Goal: Information Seeking & Learning: Understand process/instructions

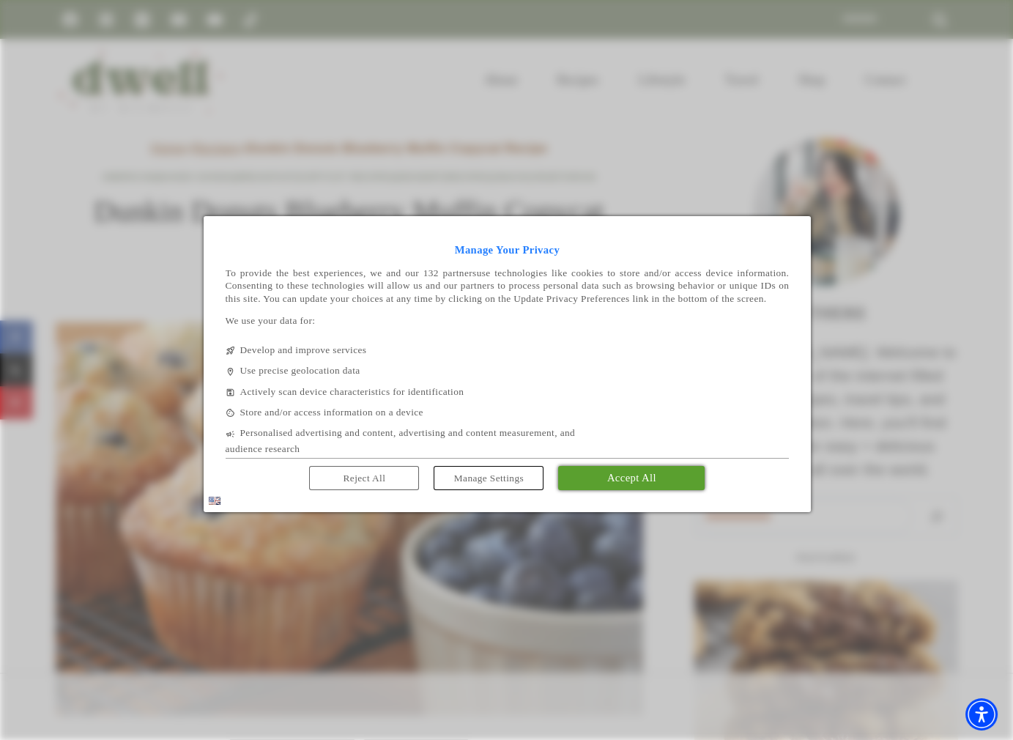
drag, startPoint x: 605, startPoint y: 498, endPoint x: 413, endPoint y: 223, distance: 335.6
click at [605, 489] on link "Accept All" at bounding box center [631, 477] width 146 height 23
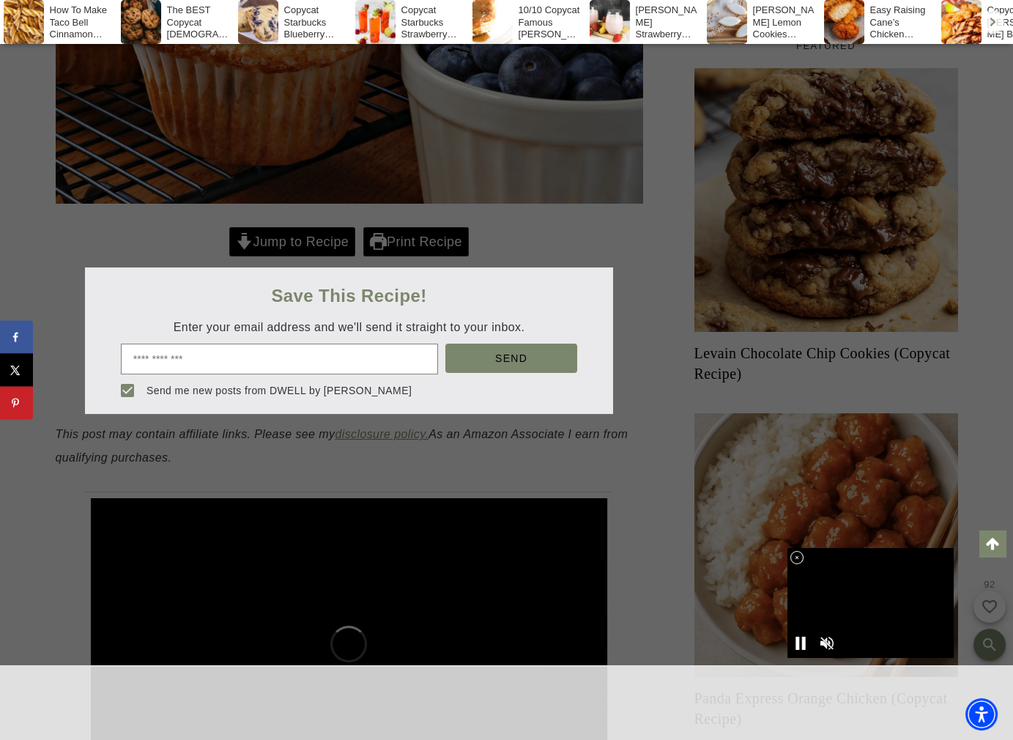
click at [302, 223] on div at bounding box center [506, 370] width 1013 height 740
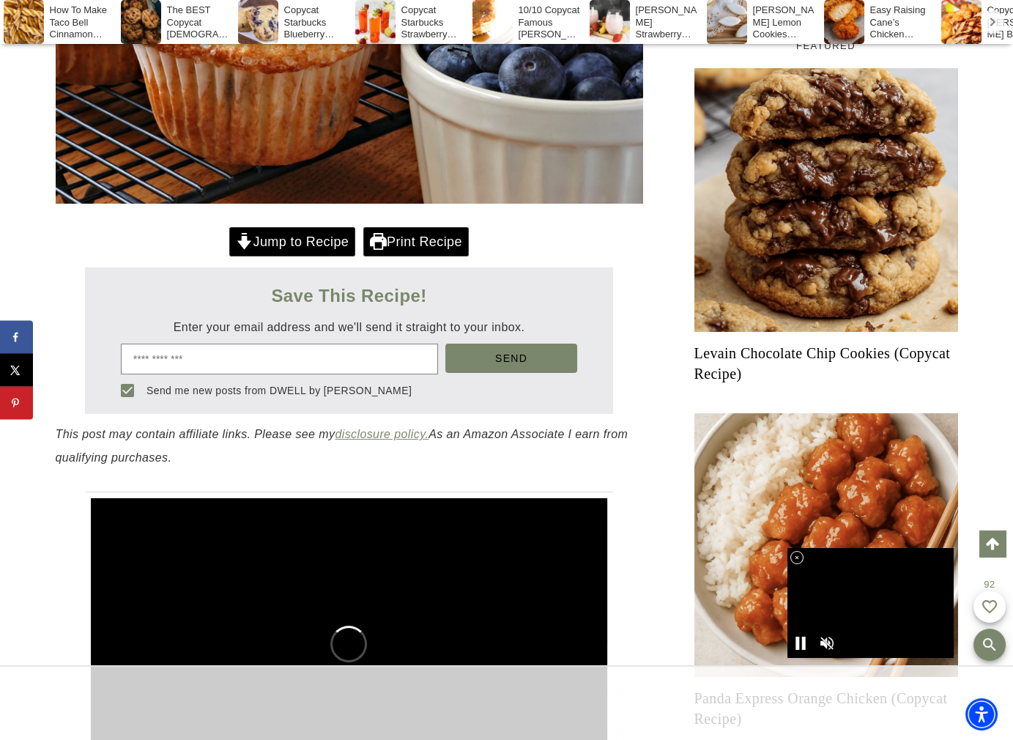
click at [298, 233] on link "Jump to Recipe" at bounding box center [292, 242] width 126 height 30
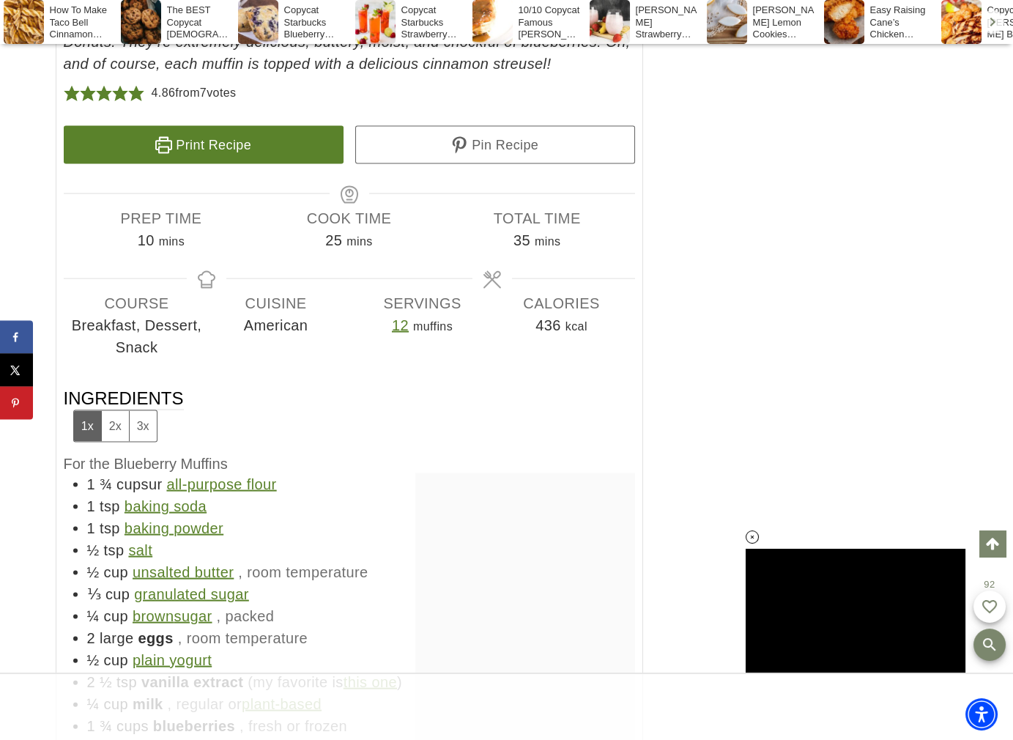
scroll to position [8032, 0]
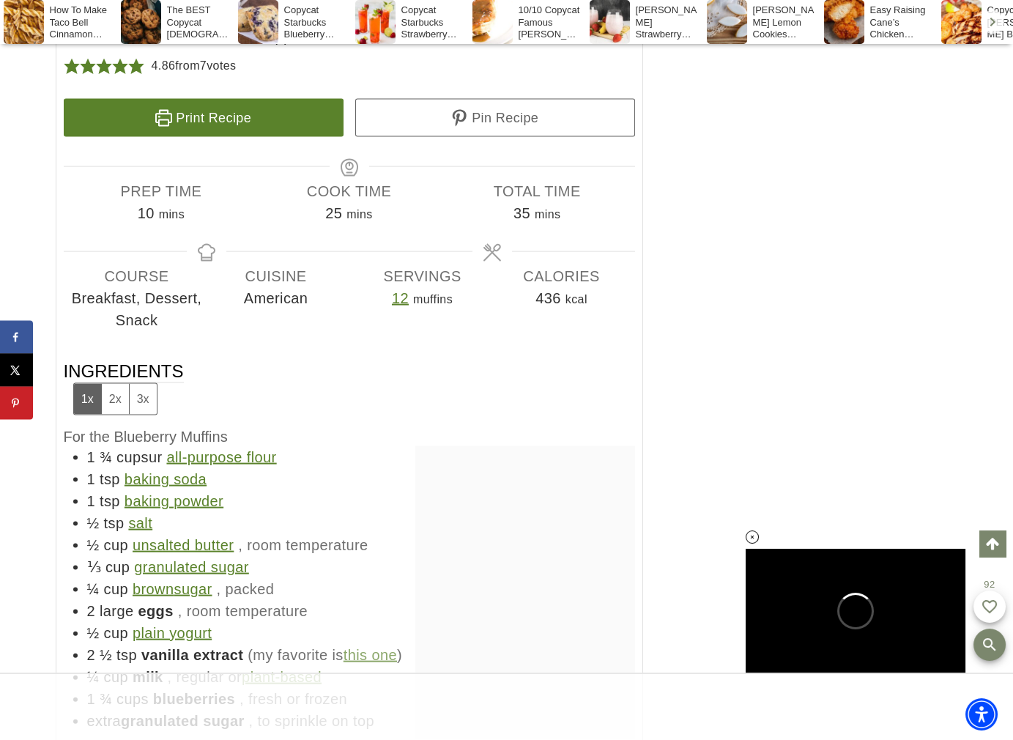
click at [117, 404] on button "2x" at bounding box center [115, 399] width 28 height 30
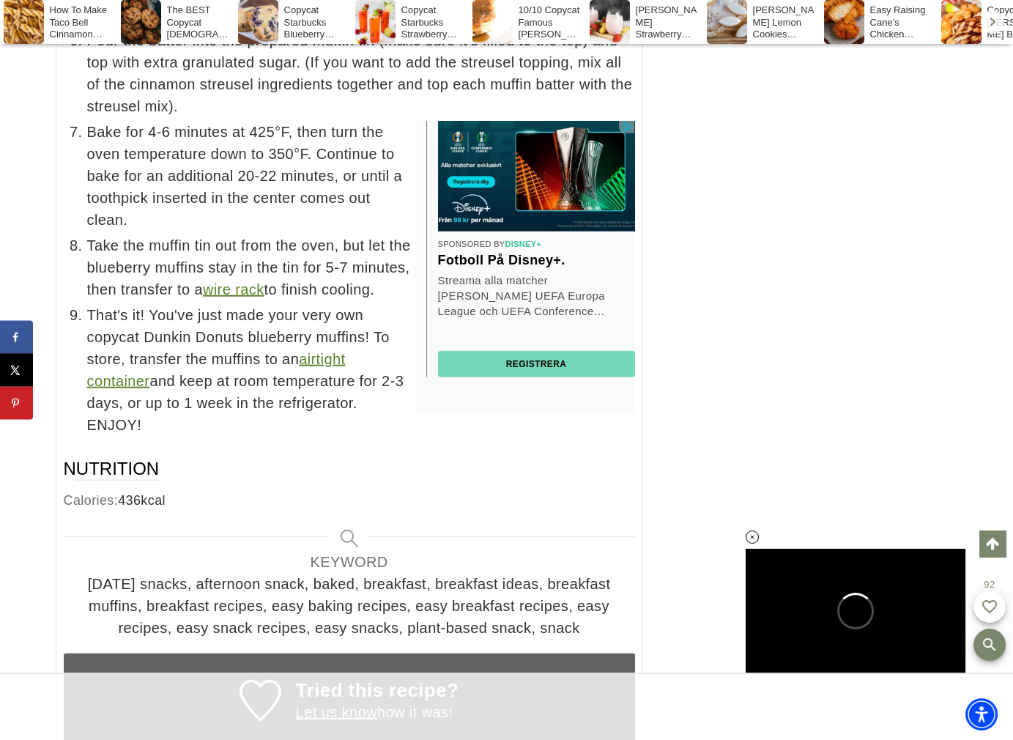
scroll to position [0, 0]
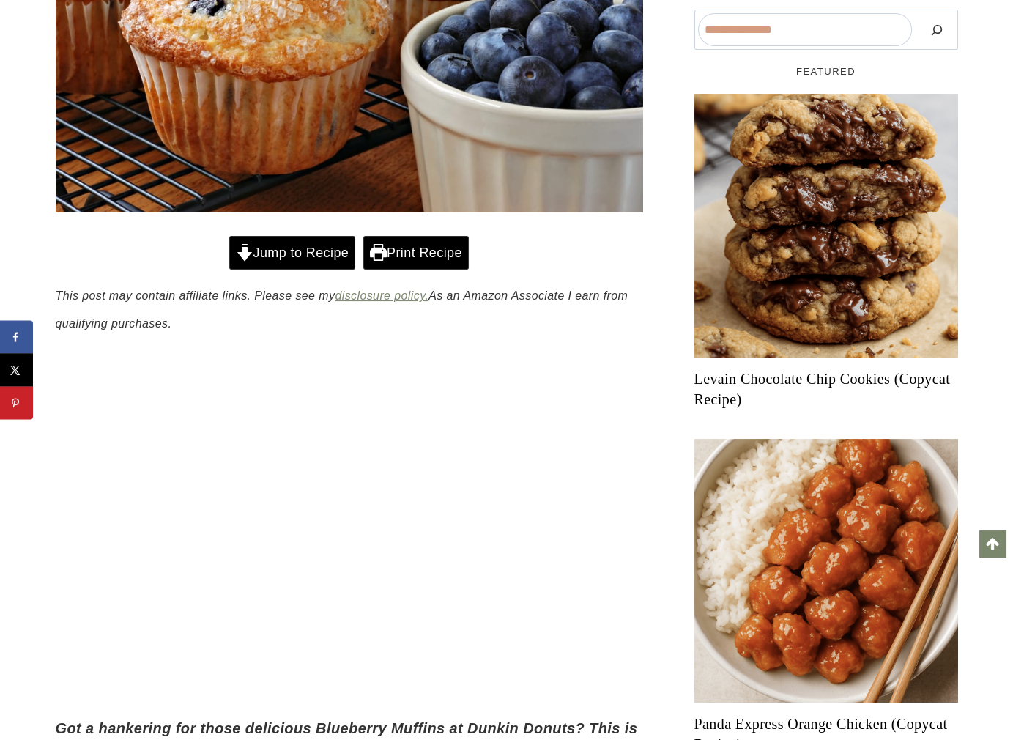
scroll to position [586, 0]
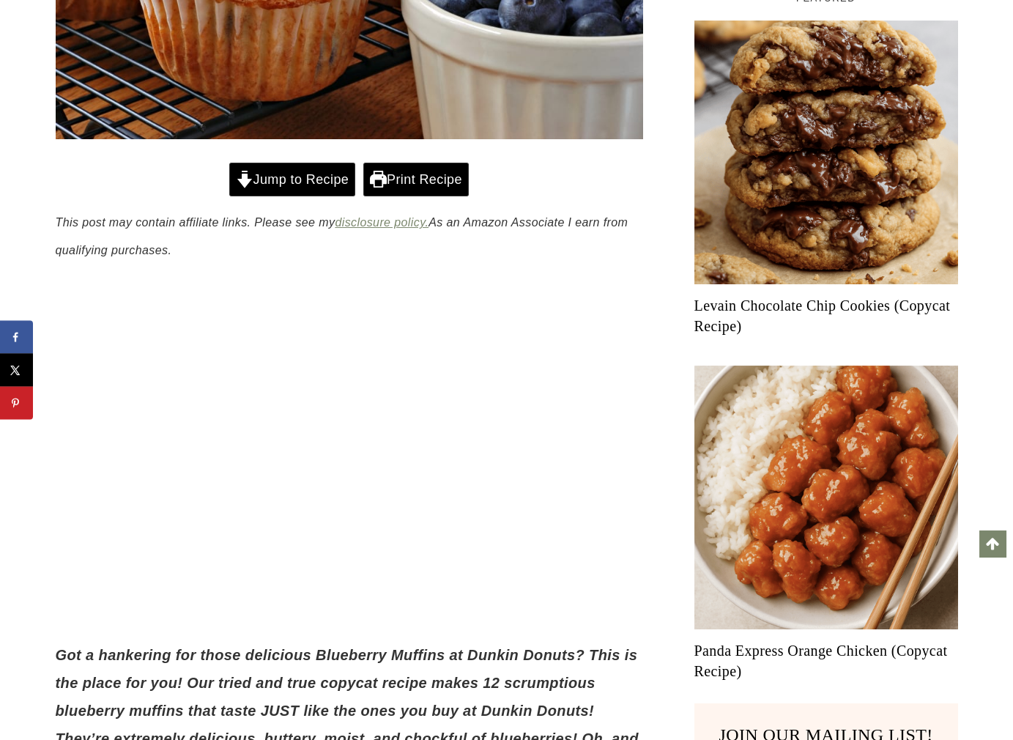
click at [290, 186] on link "Jump to Recipe" at bounding box center [292, 180] width 126 height 34
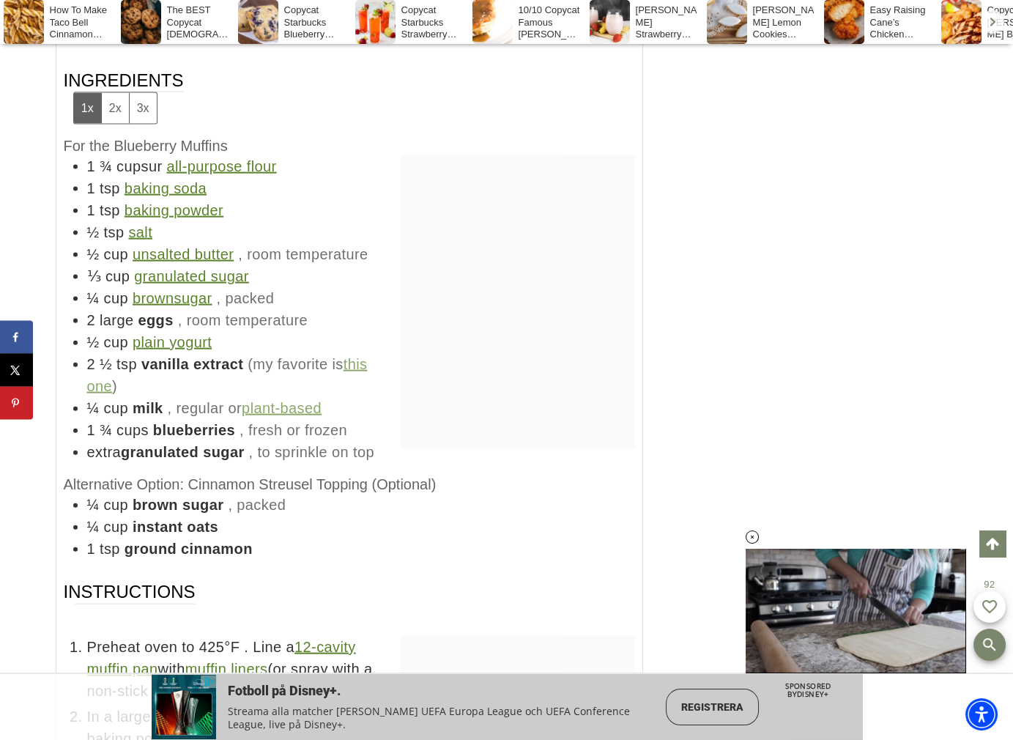
click at [111, 95] on button "2x" at bounding box center [115, 108] width 28 height 30
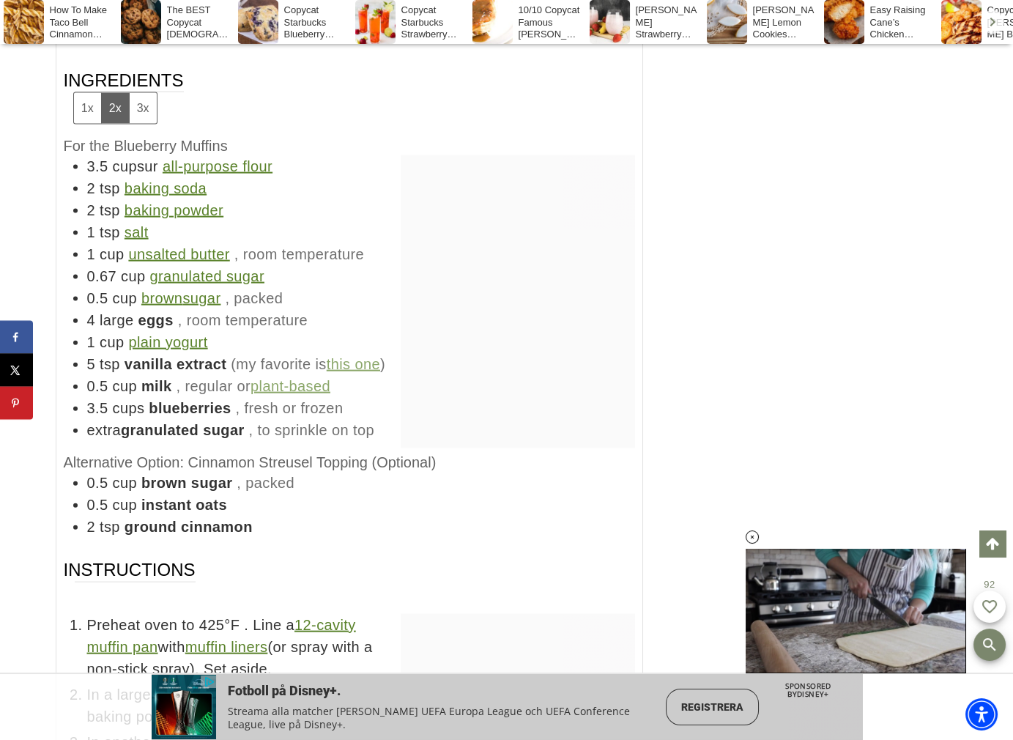
click at [79, 105] on button "1x" at bounding box center [87, 108] width 27 height 30
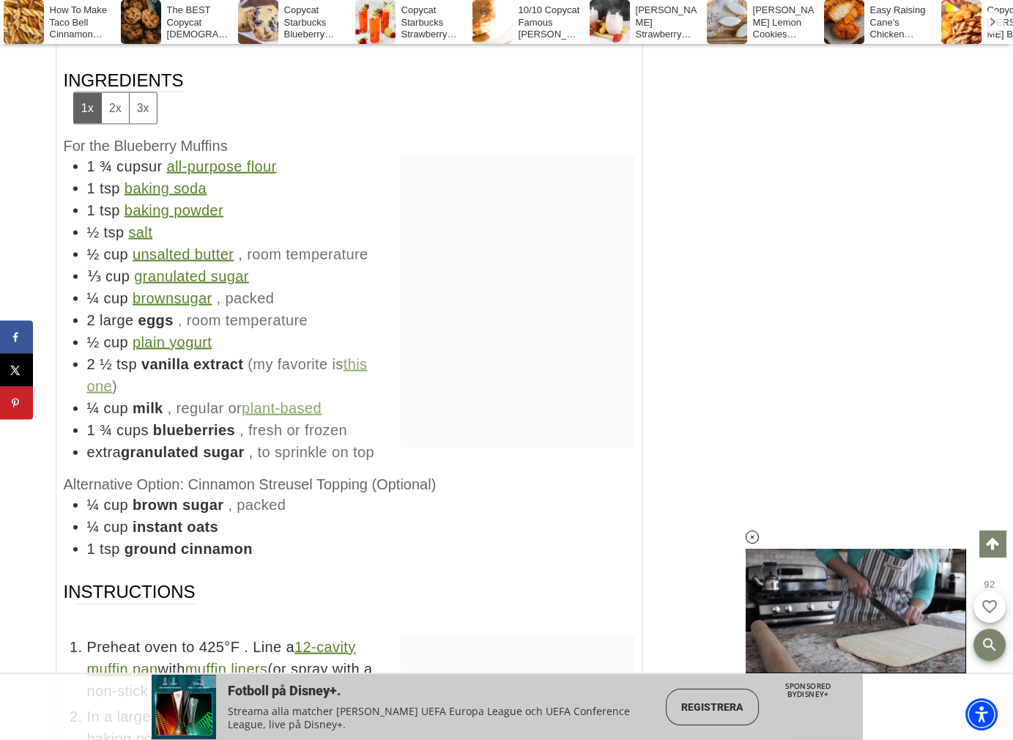
click at [107, 108] on button "2x" at bounding box center [115, 108] width 28 height 30
